Goal: Information Seeking & Learning: Obtain resource

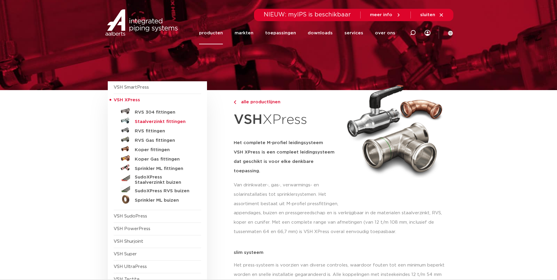
click at [157, 122] on h5 "Staalverzinkt fittingen" at bounding box center [164, 121] width 58 height 5
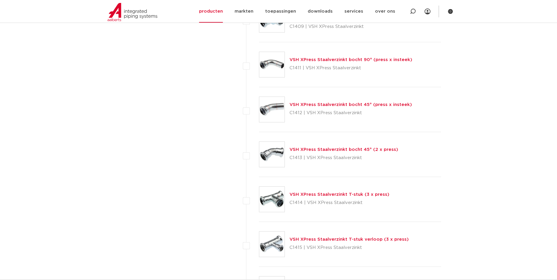
scroll to position [411, 0]
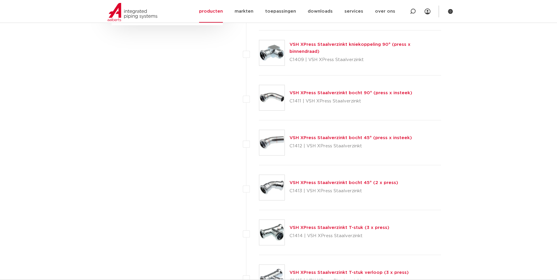
click at [320, 227] on link "VSH XPress Staalverzinkt T-stuk (3 x press)" at bounding box center [339, 227] width 100 height 4
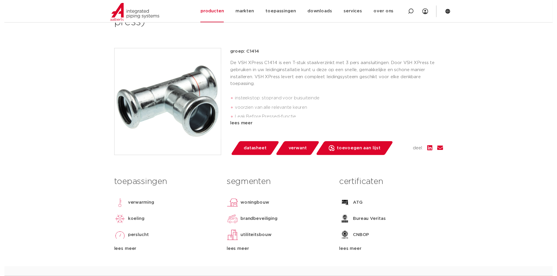
scroll to position [117, 0]
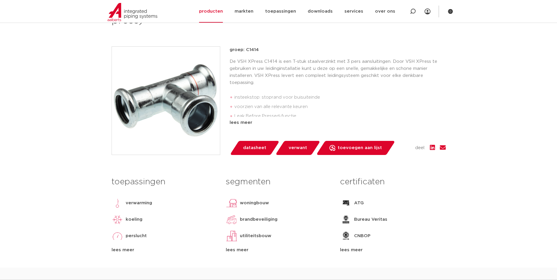
click at [255, 146] on span "datasheet" at bounding box center [254, 147] width 23 height 9
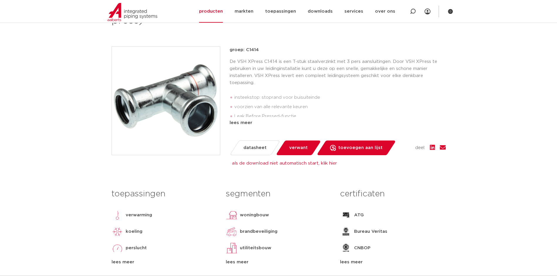
scroll to position [88, 0]
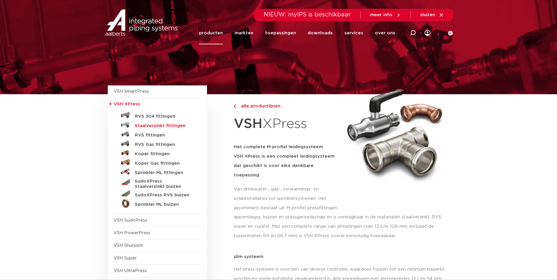
click at [144, 127] on h5 "Staalverzinkt fittingen" at bounding box center [164, 125] width 58 height 5
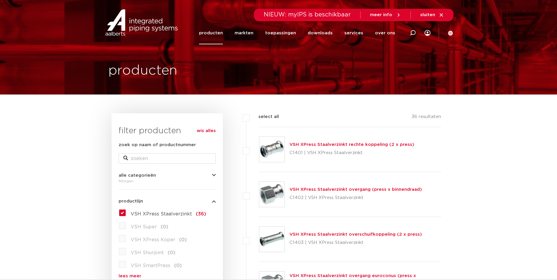
click at [250, 119] on label "select all" at bounding box center [264, 116] width 29 height 7
click at [258, 117] on input "select all" at bounding box center [260, 115] width 4 height 4
checkbox input "true"
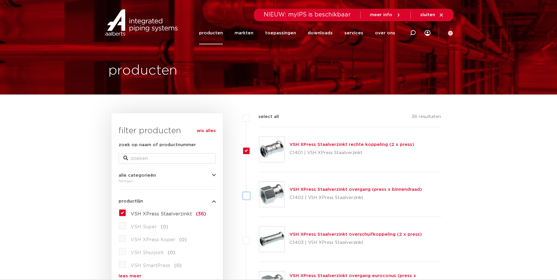
checkbox input "true"
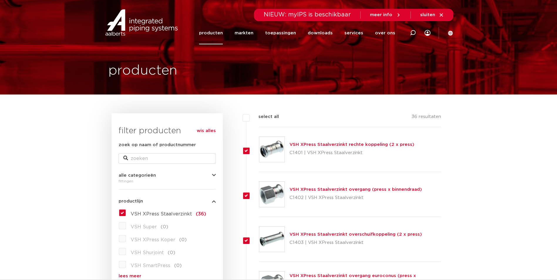
checkbox input "true"
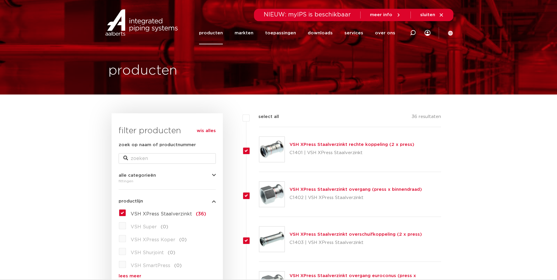
checkbox input "true"
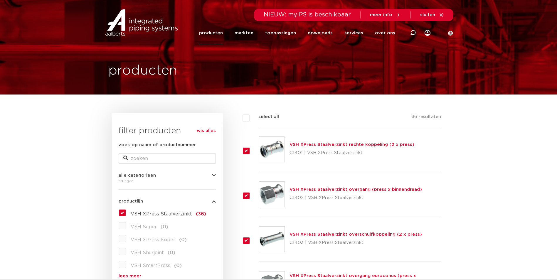
checkbox input "true"
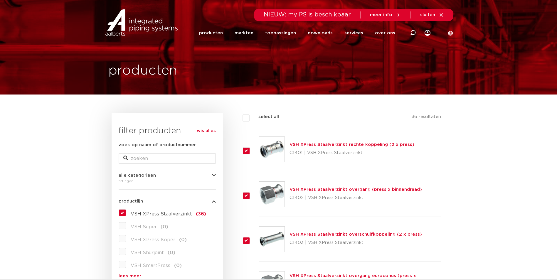
checkbox input "true"
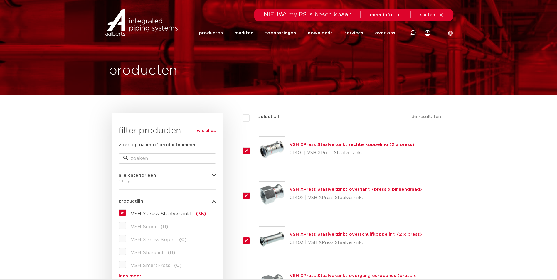
checkbox input "true"
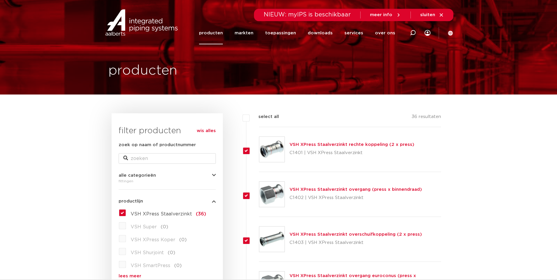
checkbox input "true"
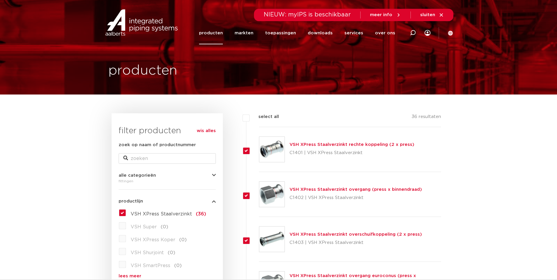
checkbox input "true"
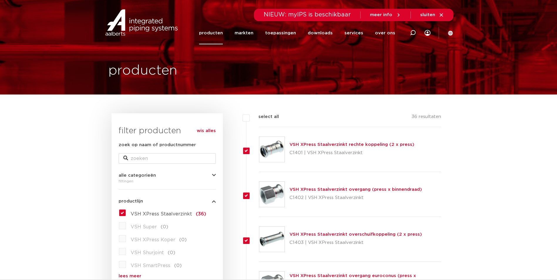
checkbox input "true"
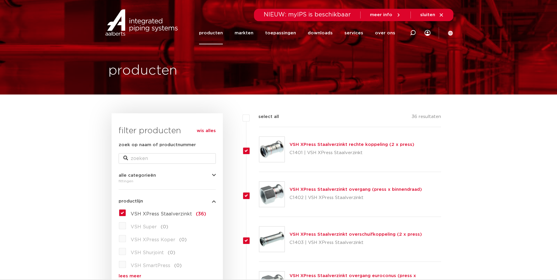
checkbox input "true"
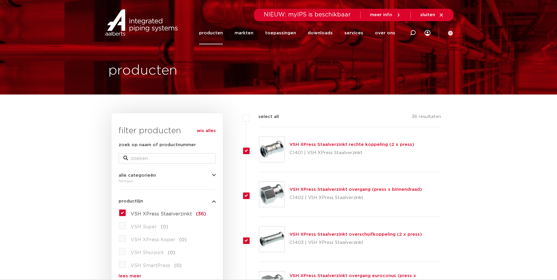
checkbox input "true"
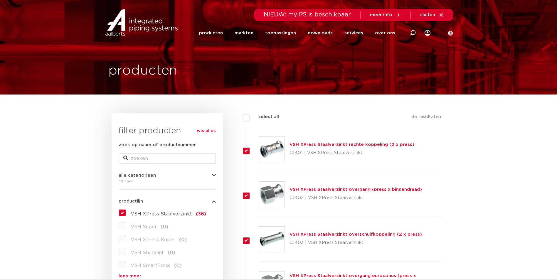
checkbox input "true"
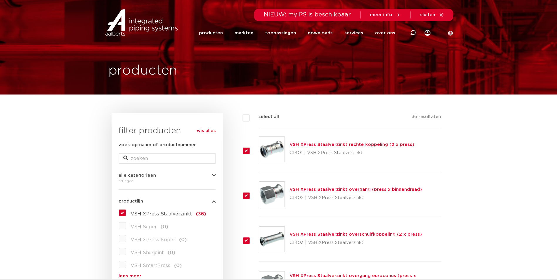
checkbox input "true"
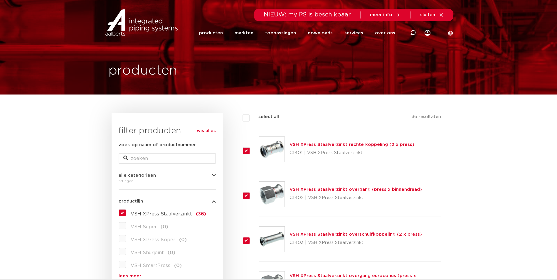
checkbox input "true"
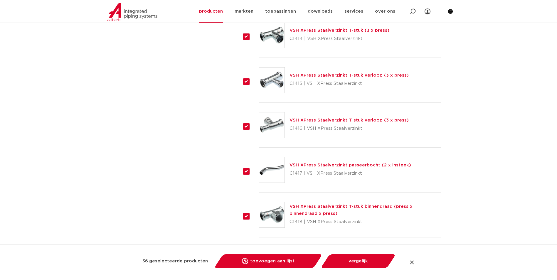
scroll to position [552, 0]
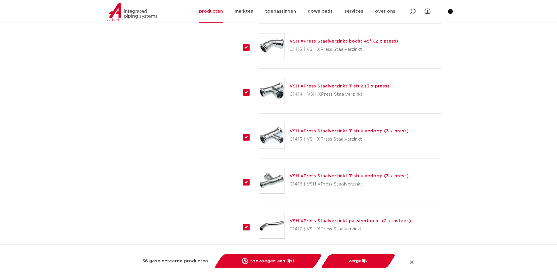
click at [325, 176] on link "VSH XPress Staalverzinkt T-stuk verloop (3 x press)" at bounding box center [348, 176] width 119 height 4
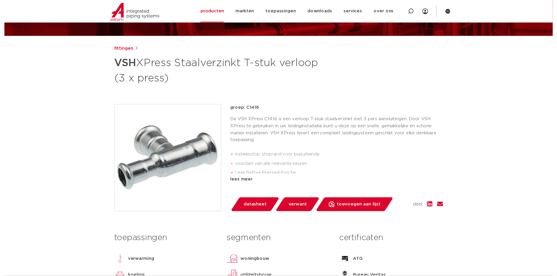
scroll to position [59, 0]
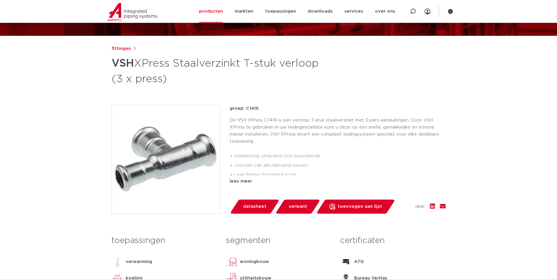
click at [257, 203] on span "datasheet" at bounding box center [254, 206] width 23 height 9
